Goal: Check status: Check status

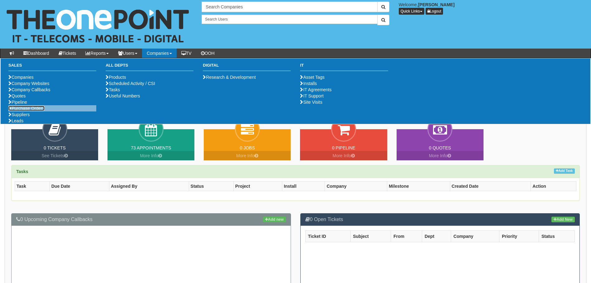
click at [31, 111] on link "Purchase Orders" at bounding box center [26, 108] width 36 height 5
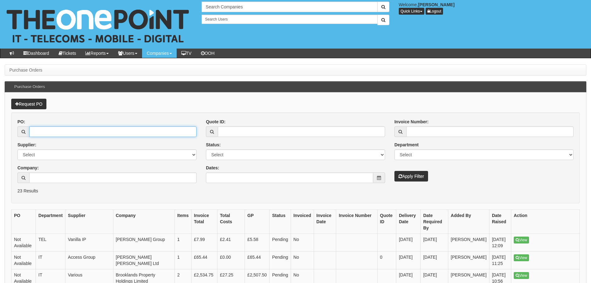
drag, startPoint x: 44, startPoint y: 131, endPoint x: 40, endPoint y: 136, distance: 5.6
click at [42, 133] on input "PO:" at bounding box center [112, 131] width 167 height 11
paste input "19372"
type input "19372"
click at [426, 176] on button "Apply Filter" at bounding box center [411, 176] width 34 height 11
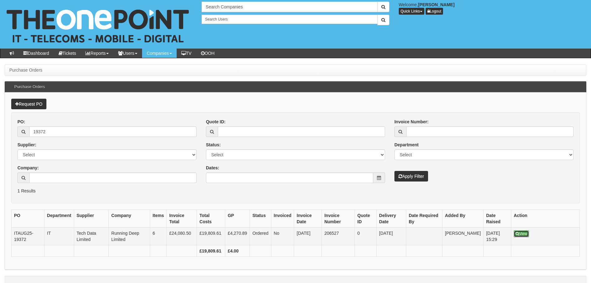
click at [522, 234] on link "View" at bounding box center [520, 233] width 15 height 7
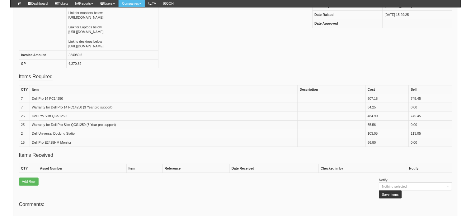
scroll to position [156, 0]
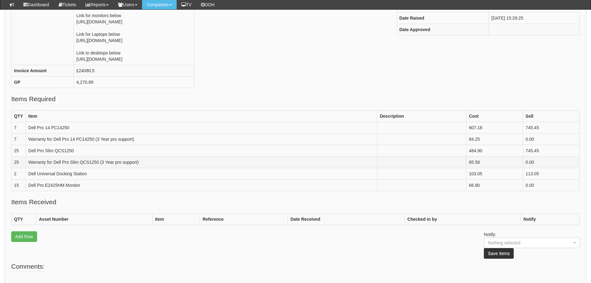
drag, startPoint x: 162, startPoint y: 191, endPoint x: 148, endPoint y: 184, distance: 15.3
click at [148, 168] on td "Warranty for Dell Pro Slim QCS1250 (3 Year pro support)" at bounding box center [201, 163] width 351 height 12
drag, startPoint x: 100, startPoint y: 178, endPoint x: 13, endPoint y: 177, distance: 87.5
click at [13, 157] on tr "25 Dell Pro Slim QCS1250 484.90 745.45" at bounding box center [296, 151] width 568 height 12
click at [286, 94] on div "PO Number Not Available Ticket ID Not Linked Supplier Tech Data Limited Company…" at bounding box center [296, 10] width 578 height 167
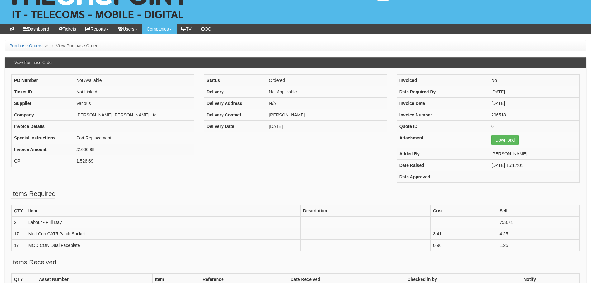
scroll to position [31, 0]
